Goal: Transaction & Acquisition: Download file/media

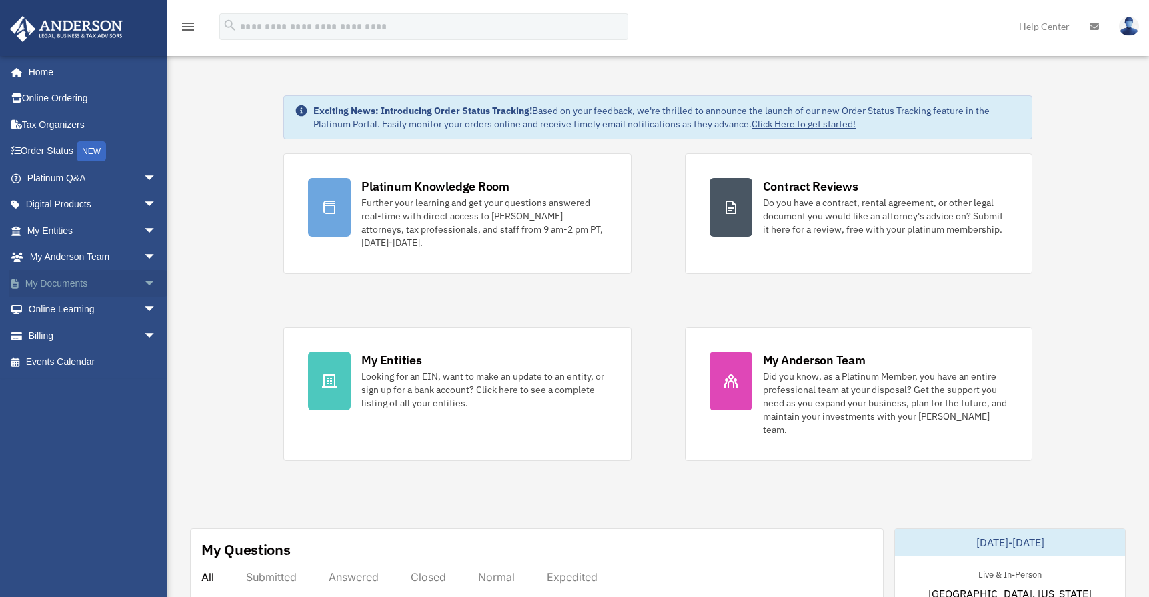
click at [67, 282] on link "My Documents arrow_drop_down" at bounding box center [92, 283] width 167 height 27
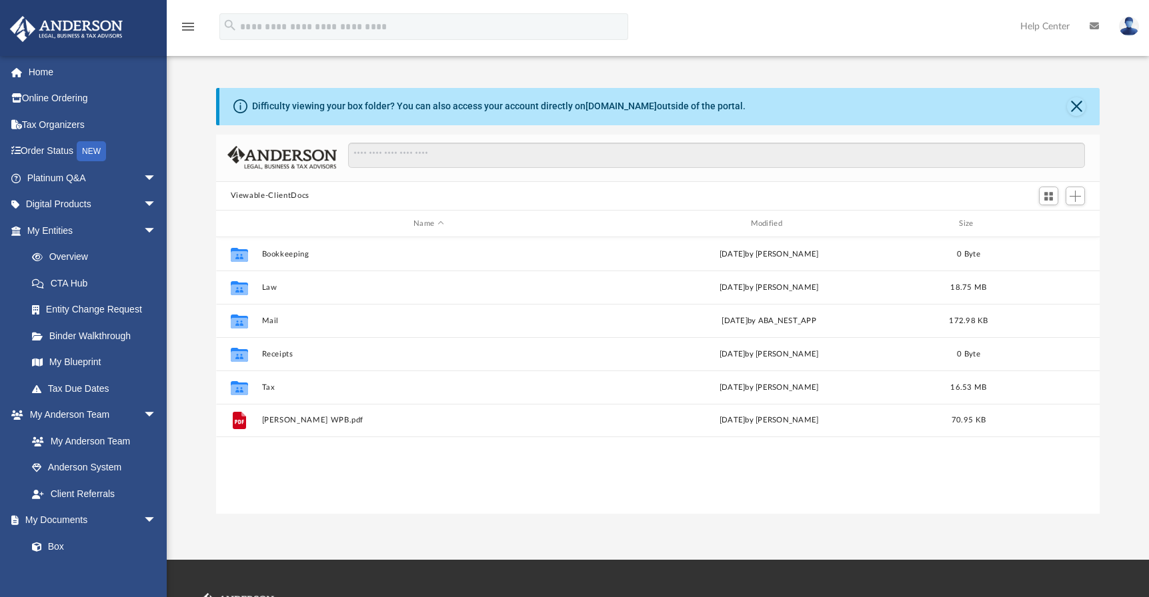
scroll to position [11, 11]
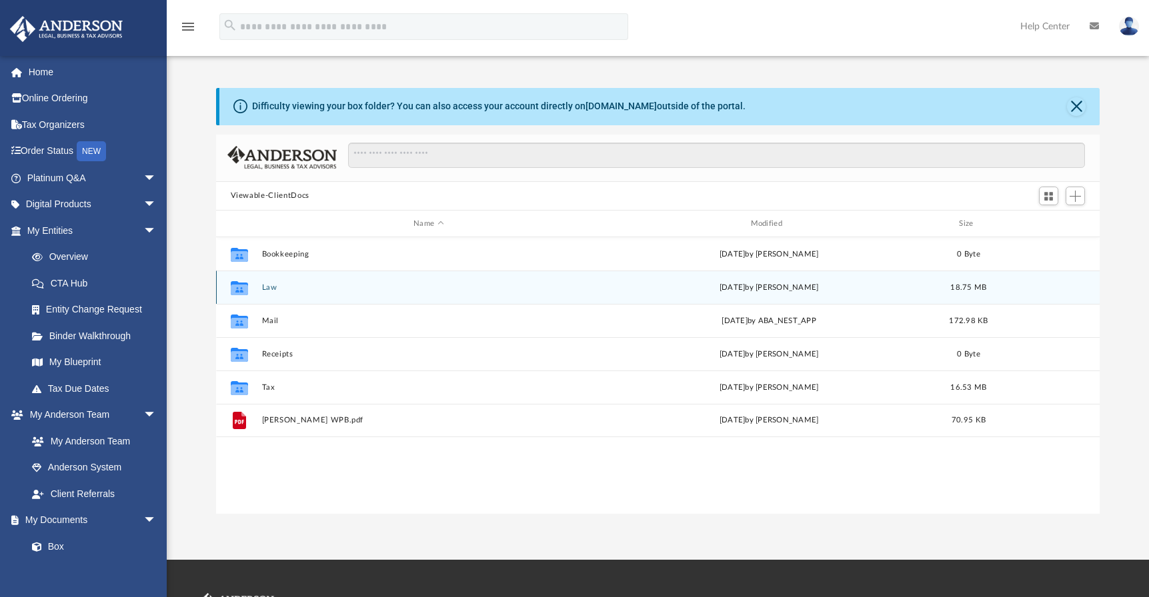
click at [271, 285] on button "Law" at bounding box center [428, 287] width 334 height 9
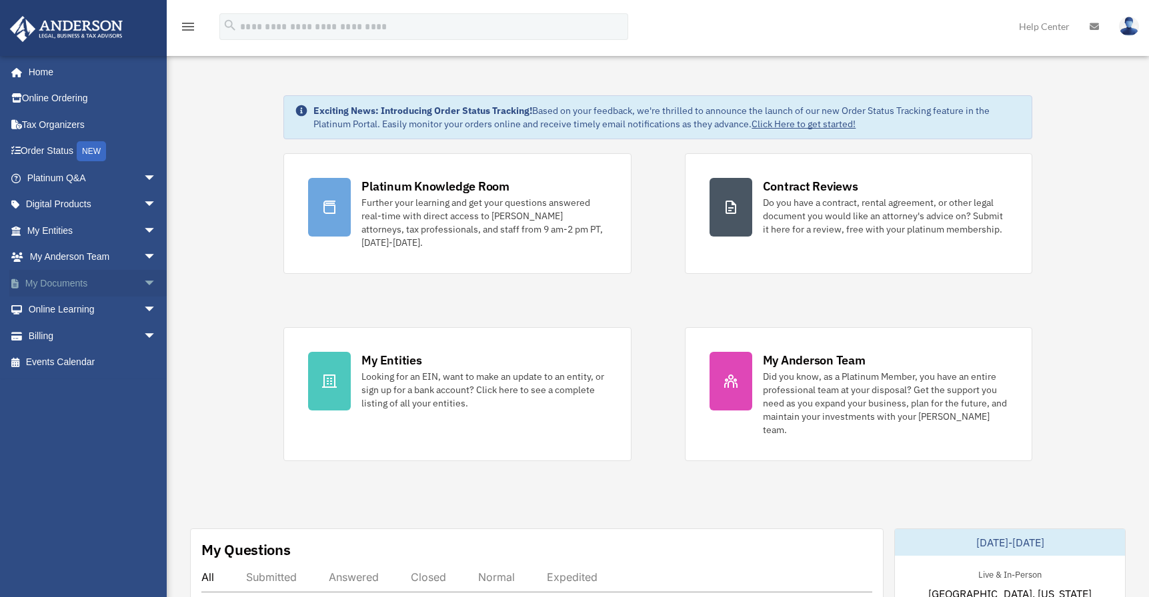
click at [143, 285] on span "arrow_drop_down" at bounding box center [156, 283] width 27 height 27
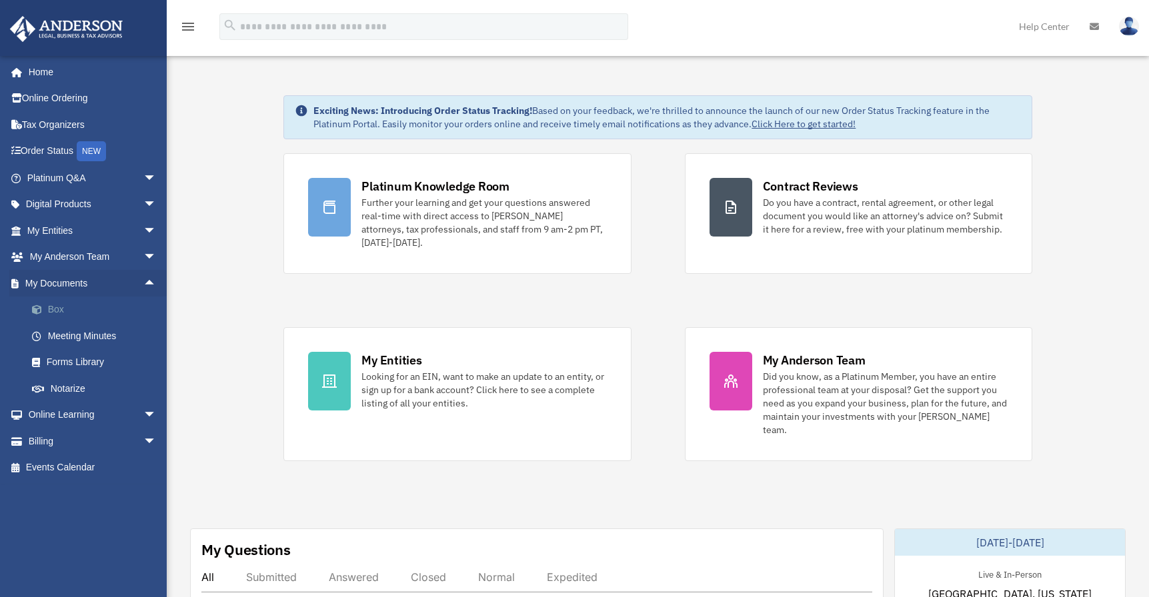
click at [58, 311] on link "Box" at bounding box center [98, 310] width 158 height 27
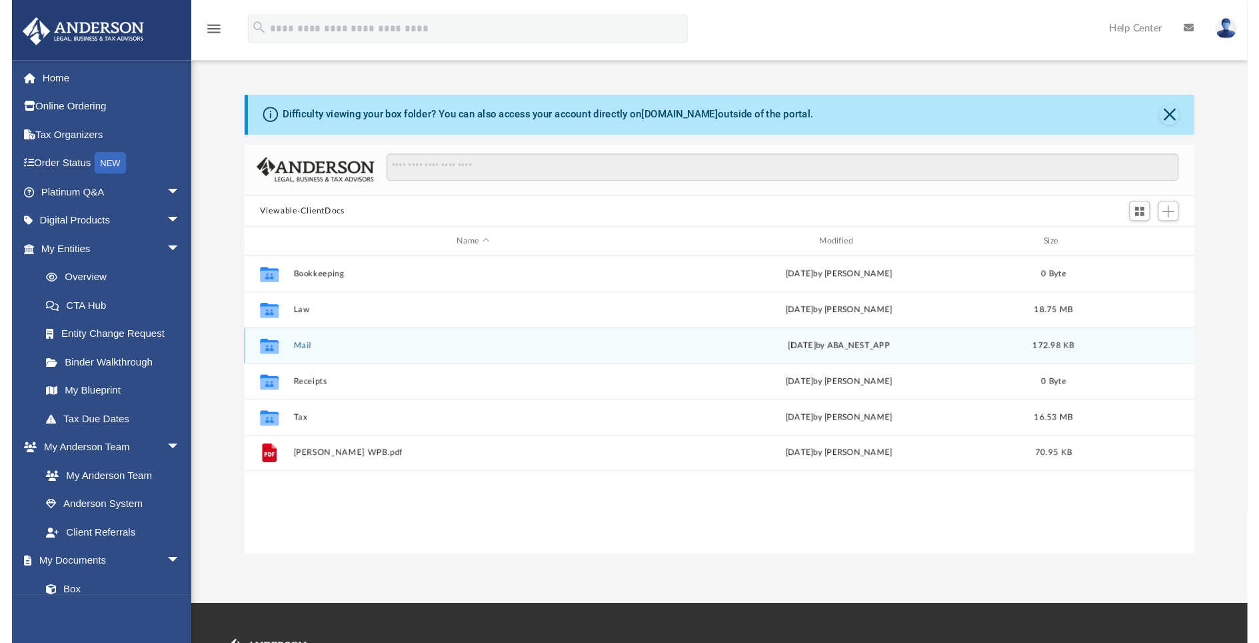
scroll to position [293, 873]
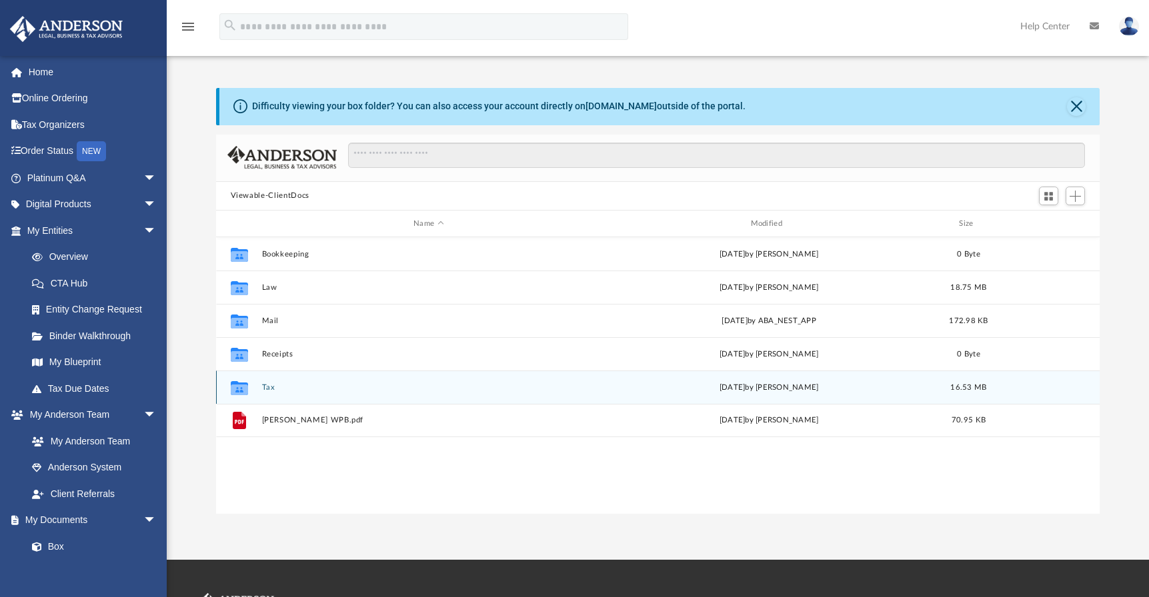
click at [267, 387] on button "Tax" at bounding box center [428, 387] width 334 height 9
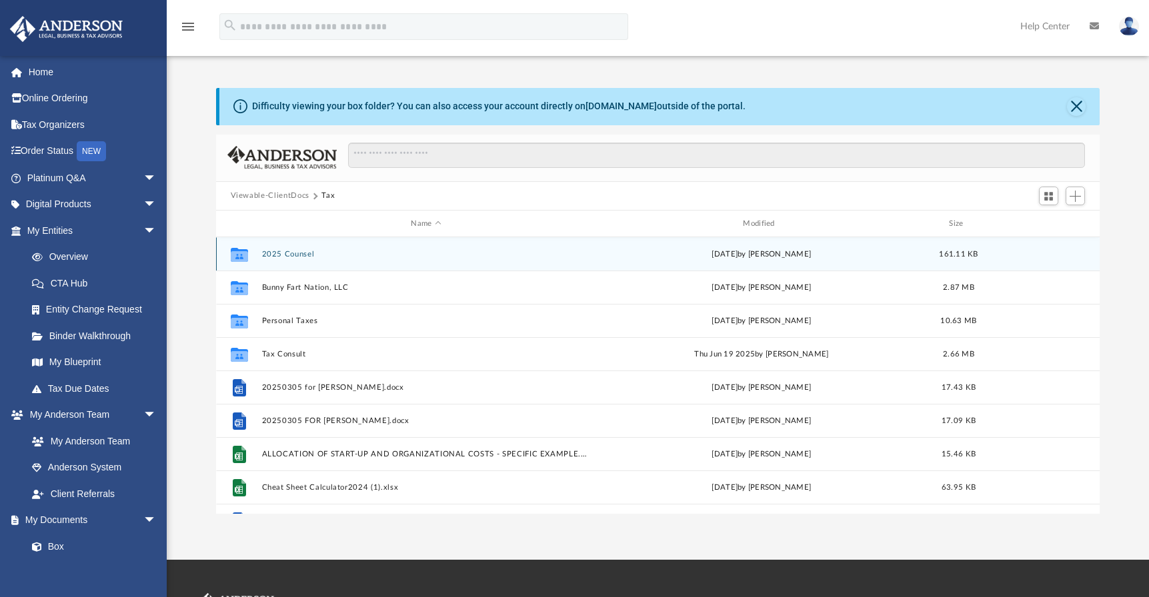
click at [283, 254] on button "2025 Counsel" at bounding box center [425, 254] width 329 height 9
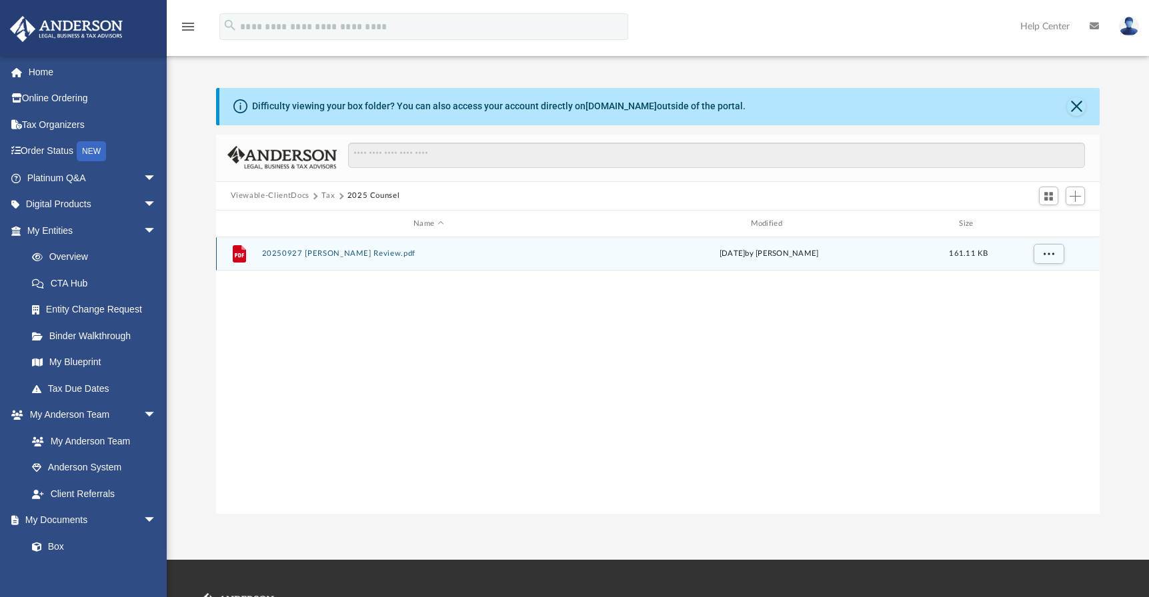
click at [357, 255] on button "20250927 Lamadrid Anderson Review.pdf" at bounding box center [428, 254] width 334 height 9
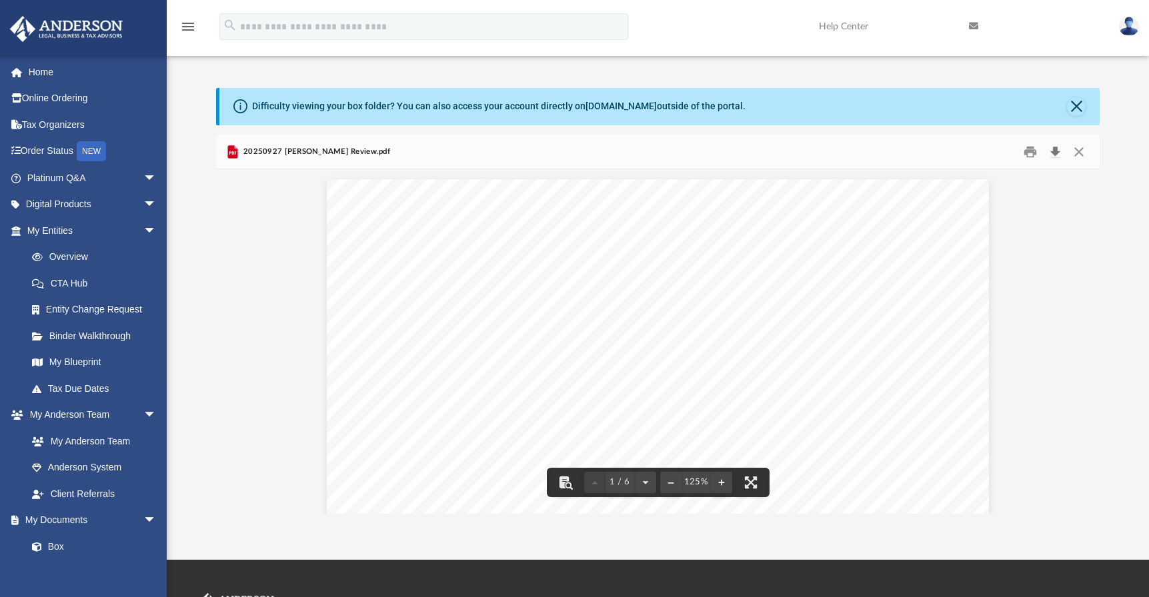
click at [1054, 153] on button "Download" at bounding box center [1055, 151] width 24 height 21
click at [1137, 192] on div "Difficulty viewing your box folder? You can also access your account directly o…" at bounding box center [658, 301] width 982 height 426
click at [1056, 148] on button "Download" at bounding box center [1055, 151] width 24 height 21
click at [1081, 149] on button "Close" at bounding box center [1079, 151] width 24 height 21
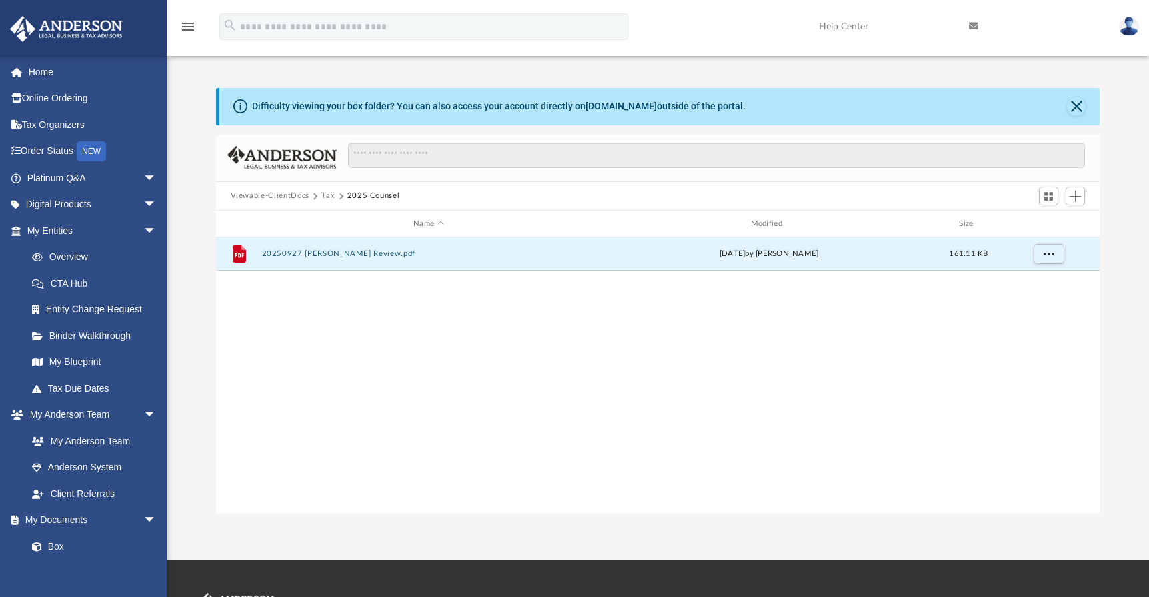
click at [625, 355] on div "File 20250927 Lamadrid Anderson Review.pdf Sat Oct 4 2025 by Jahiro Demian Lama…" at bounding box center [658, 375] width 884 height 277
click at [54, 438] on link "My Anderson Team" at bounding box center [98, 441] width 158 height 27
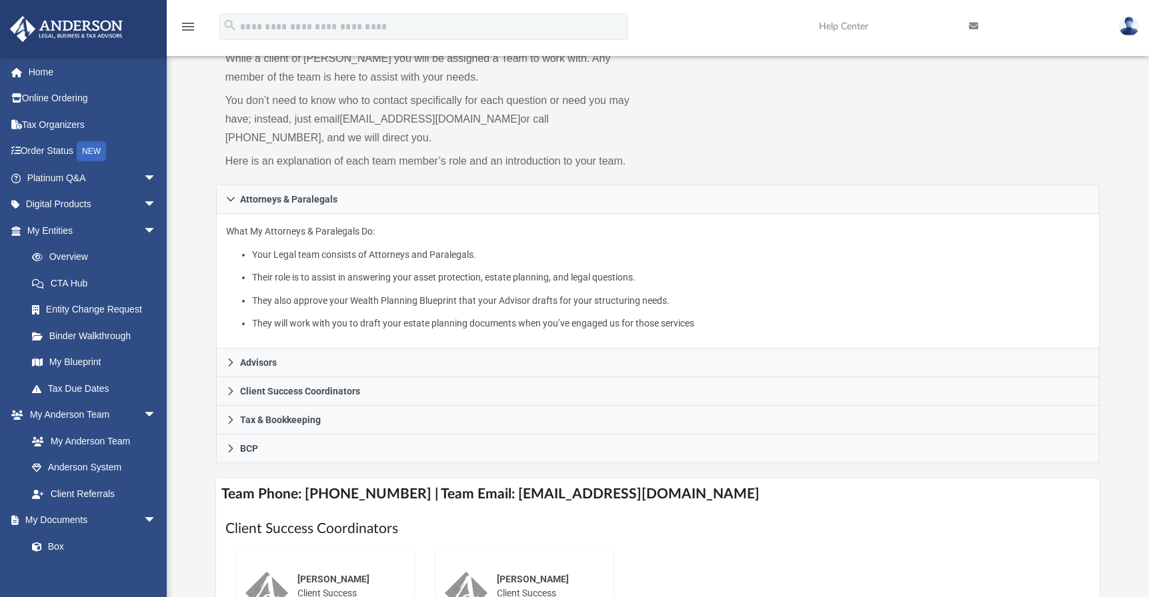
scroll to position [295, 0]
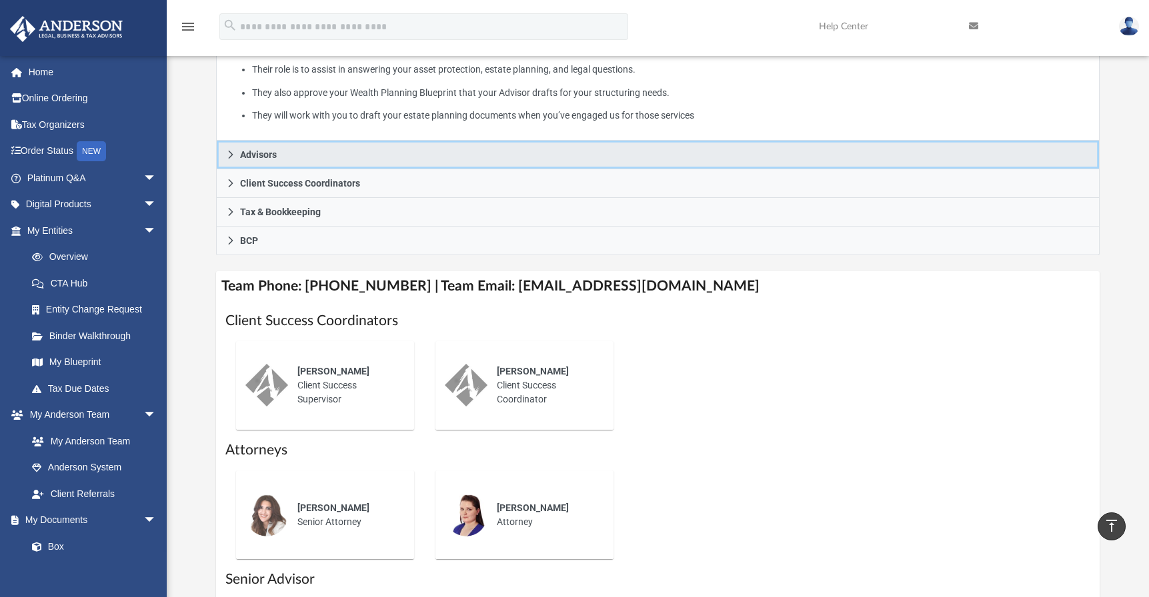
click at [228, 153] on icon at bounding box center [230, 154] width 9 height 9
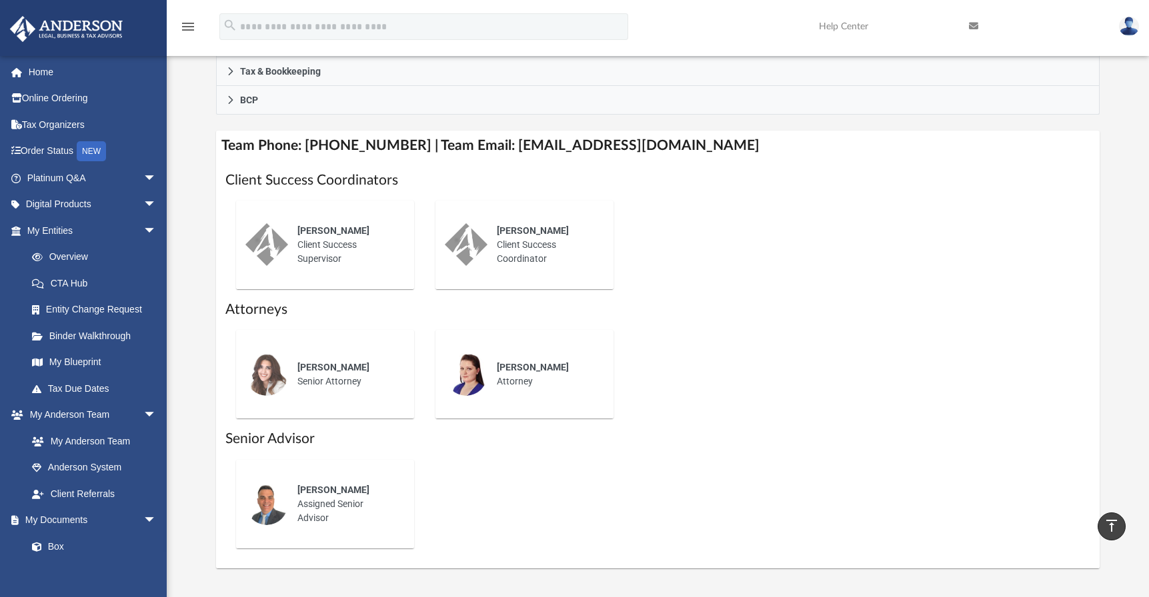
scroll to position [471, 0]
